Goal: Navigation & Orientation: Understand site structure

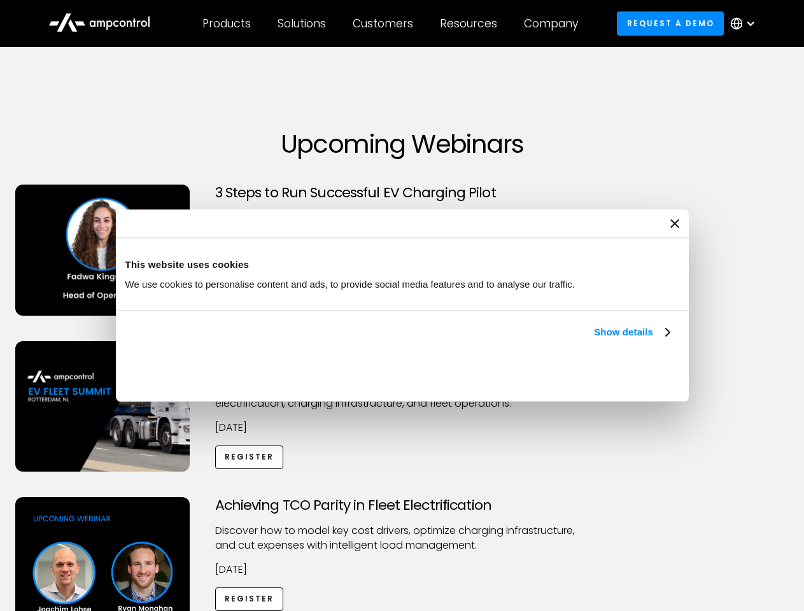
click at [594, 340] on link "Show details" at bounding box center [631, 332] width 75 height 15
click at [0, 0] on div "Necessary cookies help make a website usable by enabling basic functions like p…" at bounding box center [0, 0] width 0 height 0
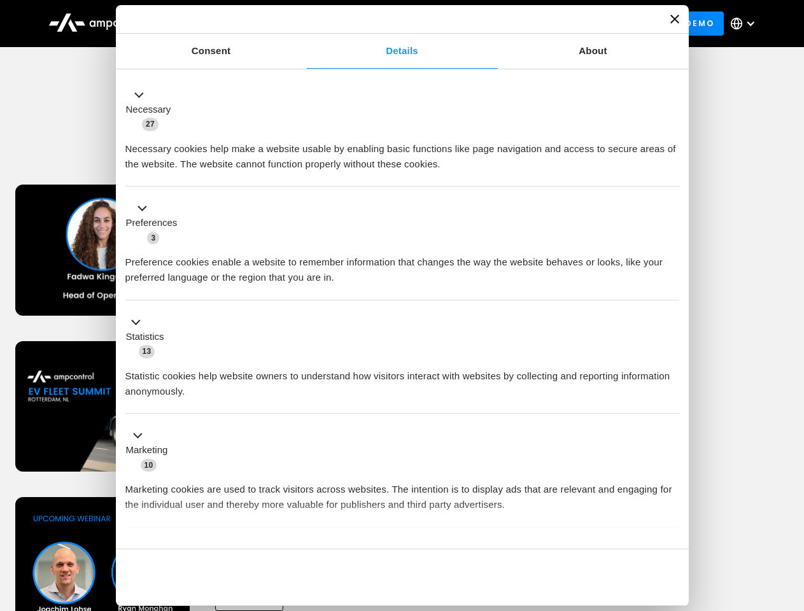
click at [680, 172] on div "Necessary cookies help make a website usable by enabling basic functions like p…" at bounding box center [402, 152] width 554 height 40
click at [392, 24] on div "Customers" at bounding box center [383, 24] width 61 height 14
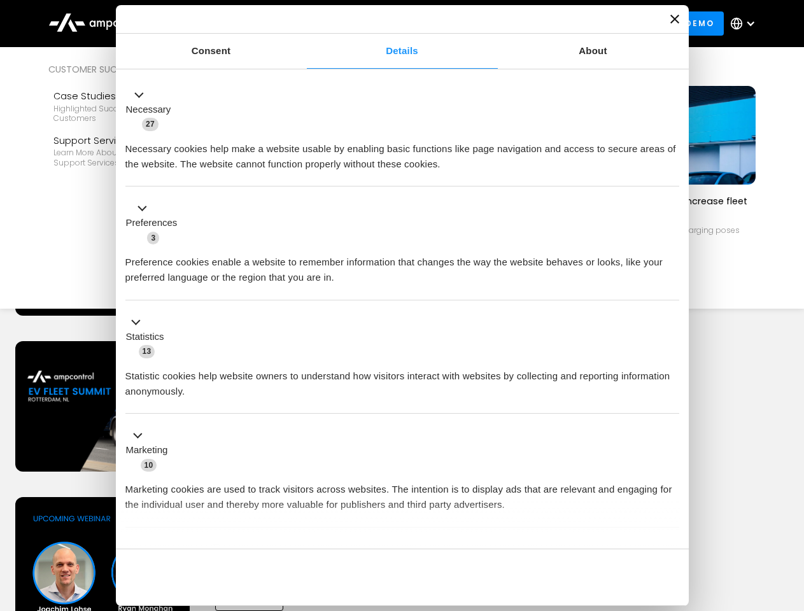
click at [226, 24] on div "Products" at bounding box center [227, 24] width 48 height 14
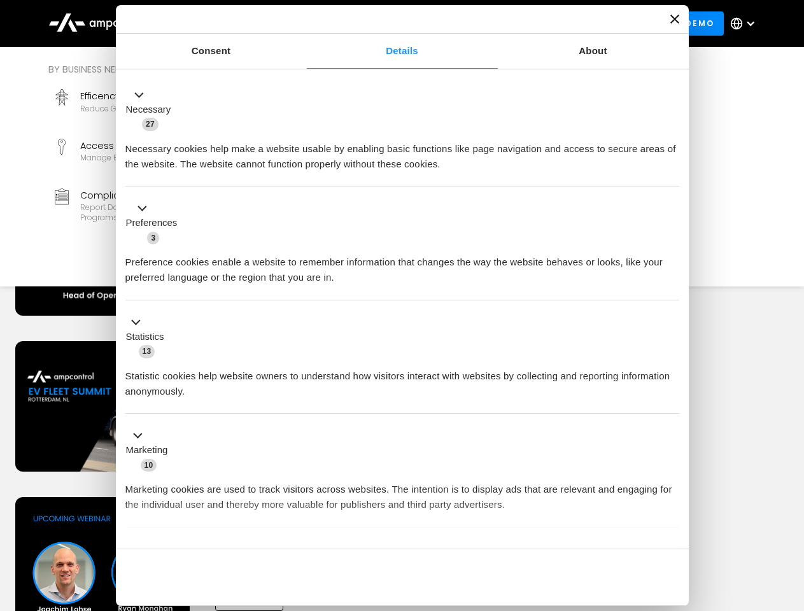
click at [303, 24] on div "Solutions" at bounding box center [302, 24] width 48 height 14
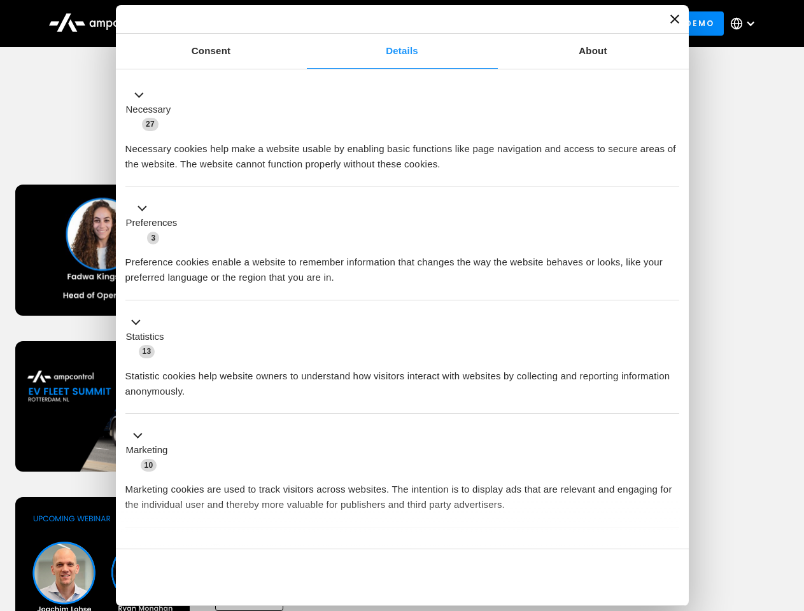
click at [385, 24] on div "Customers" at bounding box center [383, 24] width 61 height 14
click at [471, 24] on div "Resources" at bounding box center [468, 24] width 57 height 14
click at [555, 24] on div "Company" at bounding box center [551, 24] width 54 height 14
click at [746, 24] on div at bounding box center [751, 23] width 10 height 10
